Goal: Navigation & Orientation: Find specific page/section

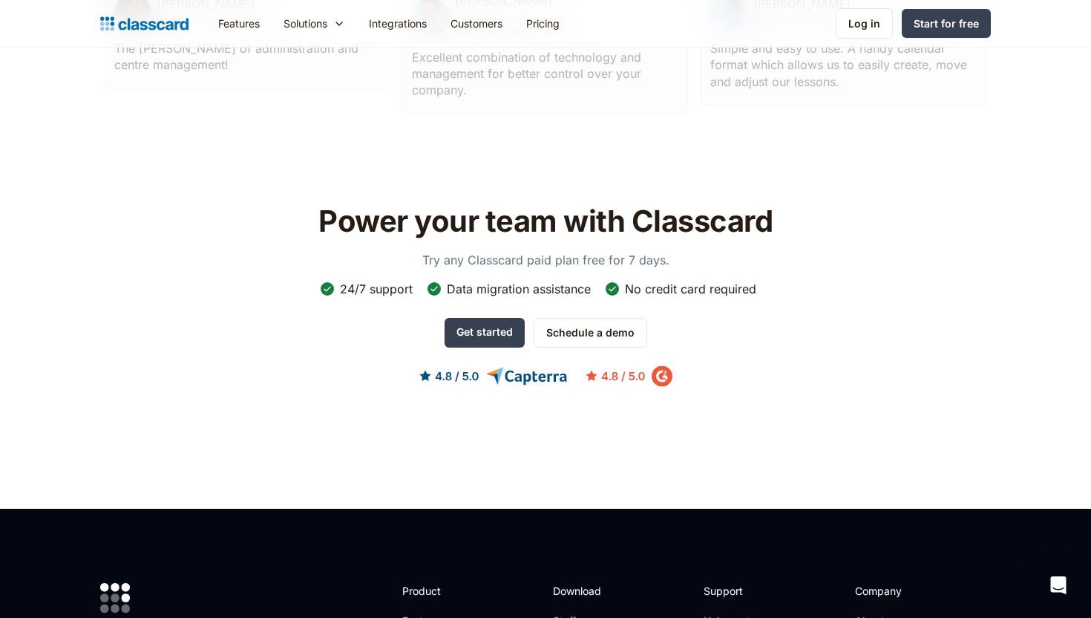
scroll to position [4779, 0]
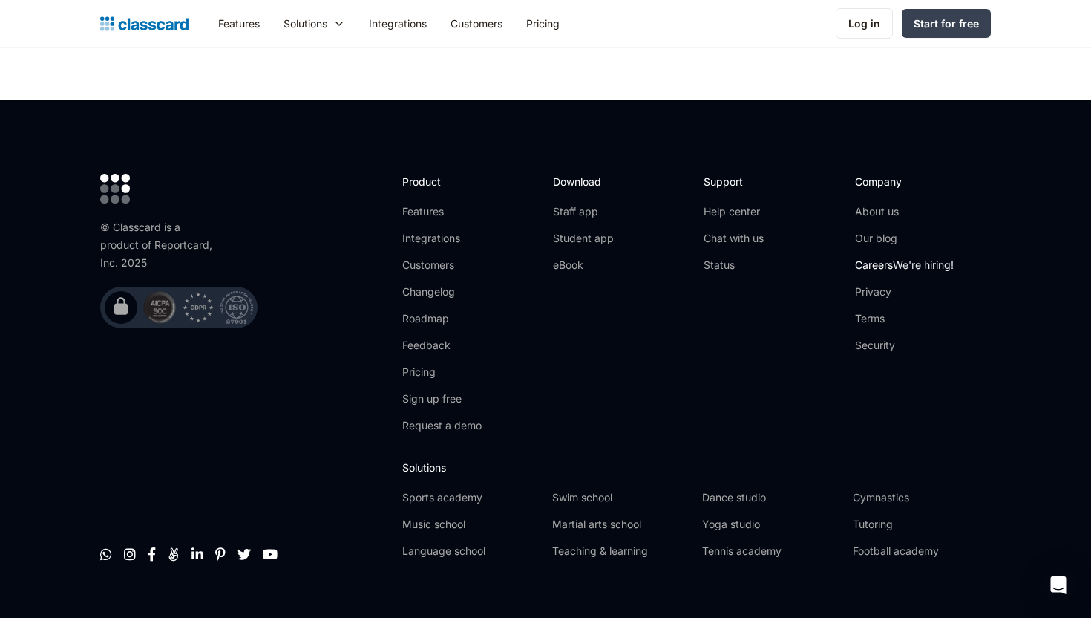
click at [881, 258] on link "Careers We're hiring!" at bounding box center [904, 265] width 99 height 15
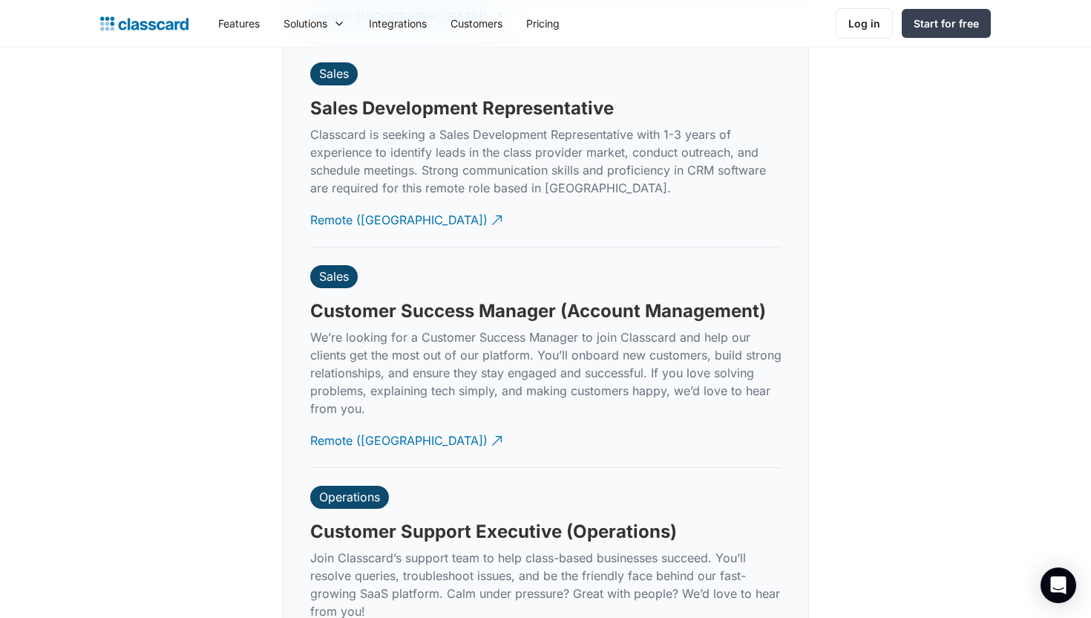
scroll to position [4088, 0]
click at [347, 425] on div "Remote (India)" at bounding box center [398, 435] width 177 height 29
